Goal: Ask a question

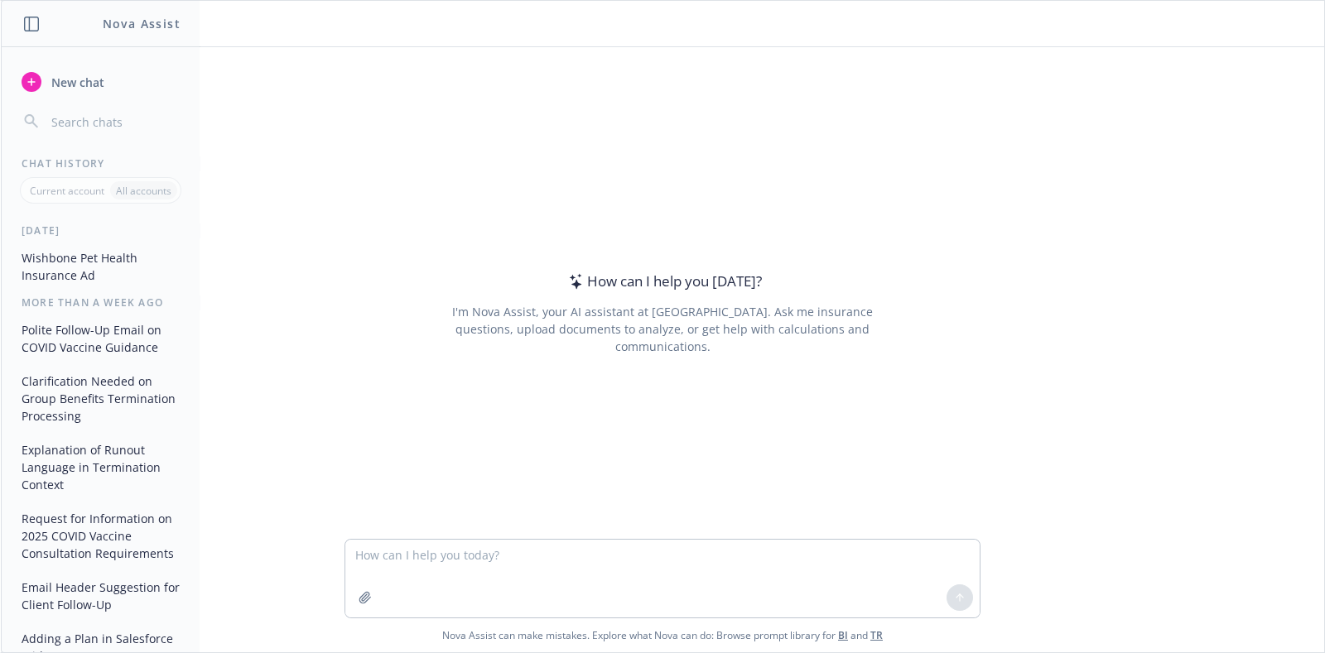
click at [542, 552] on textarea at bounding box center [662, 579] width 634 height 78
